Goal: Find specific page/section: Find specific page/section

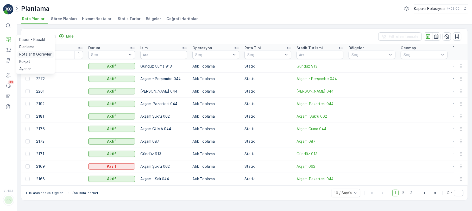
click at [39, 54] on p "Rotalar & Görevler" at bounding box center [35, 54] width 32 height 5
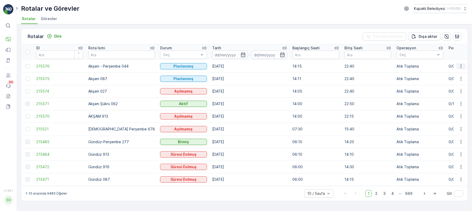
click at [459, 66] on icon "button" at bounding box center [460, 66] width 5 height 5
click at [451, 72] on span "Daha fazla ayrıntı görün" at bounding box center [448, 73] width 41 height 5
click at [461, 115] on icon "button" at bounding box center [460, 115] width 5 height 5
click at [289, 11] on div "Rotalar ve Görevler Kapaklı Belediyesi ( +03:00 )" at bounding box center [244, 8] width 447 height 9
